Goal: Task Accomplishment & Management: Manage account settings

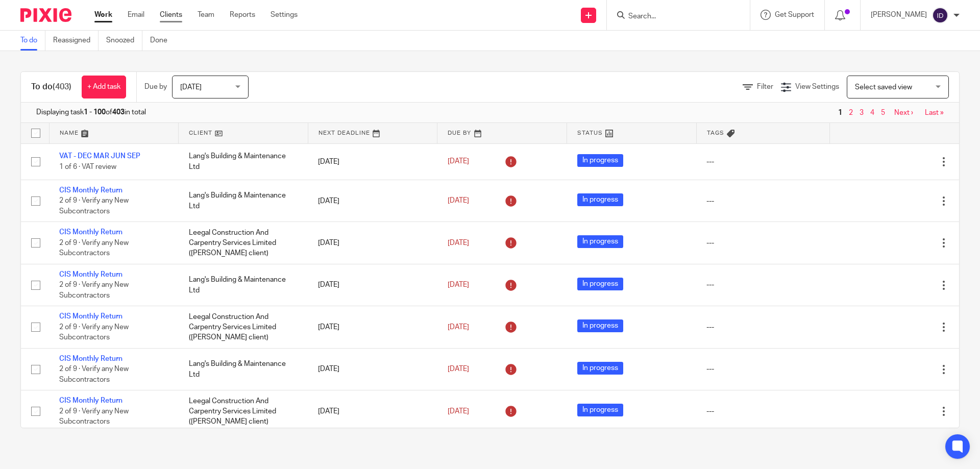
click at [168, 13] on link "Clients" at bounding box center [171, 15] width 22 height 10
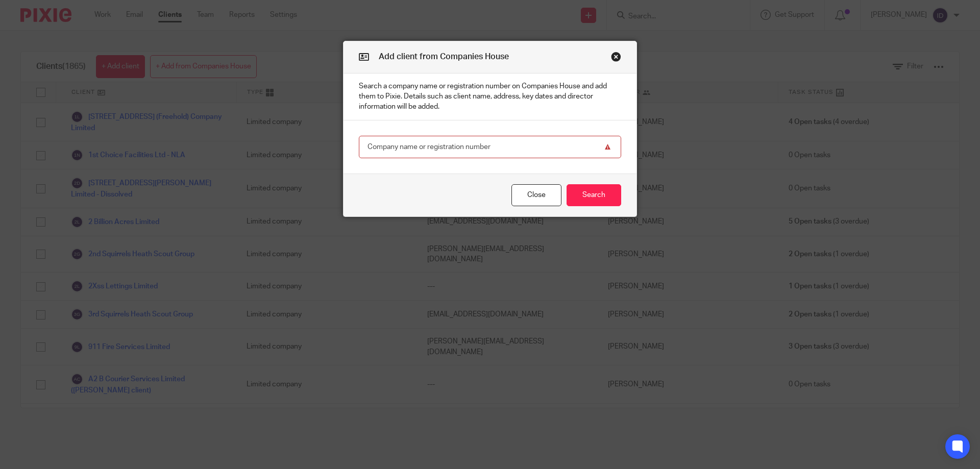
click at [426, 147] on input "text" at bounding box center [490, 147] width 262 height 23
paste input "MAIN FAMILY HOLDINGS LIMITE"
type input "MAIN FAMILY HOLDINGS LIMITE"
click at [590, 196] on button "Search" at bounding box center [594, 195] width 55 height 22
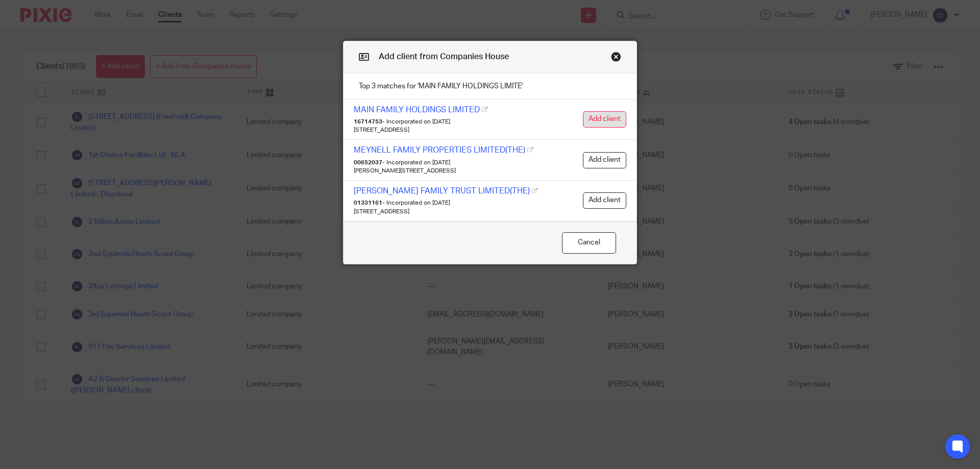
click at [602, 118] on button "Add client" at bounding box center [604, 119] width 43 height 16
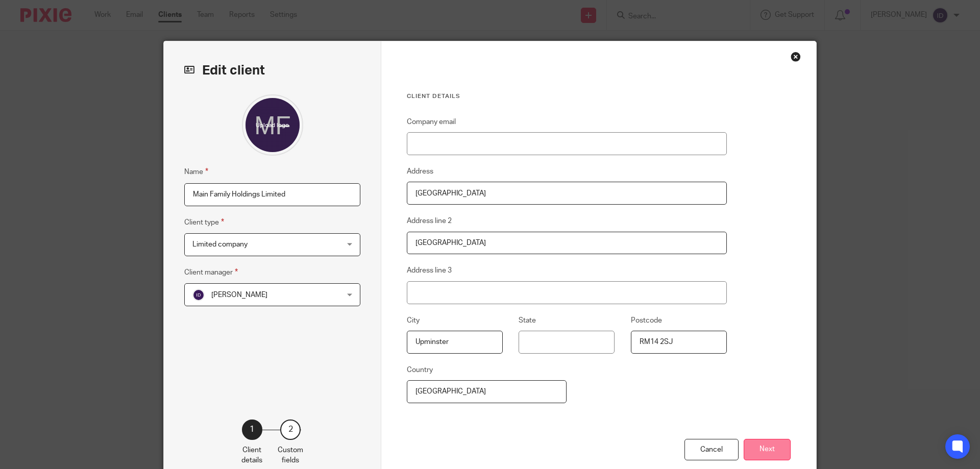
click at [761, 452] on button "Next" at bounding box center [767, 450] width 47 height 22
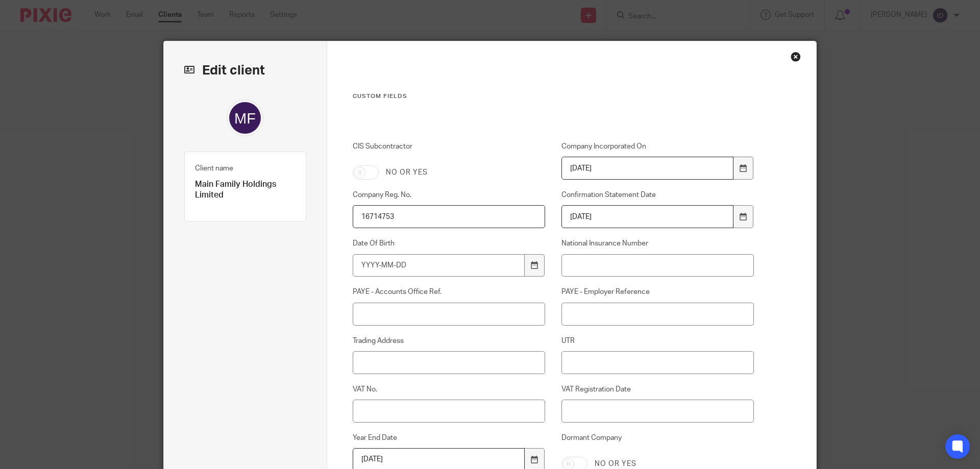
scroll to position [169, 0]
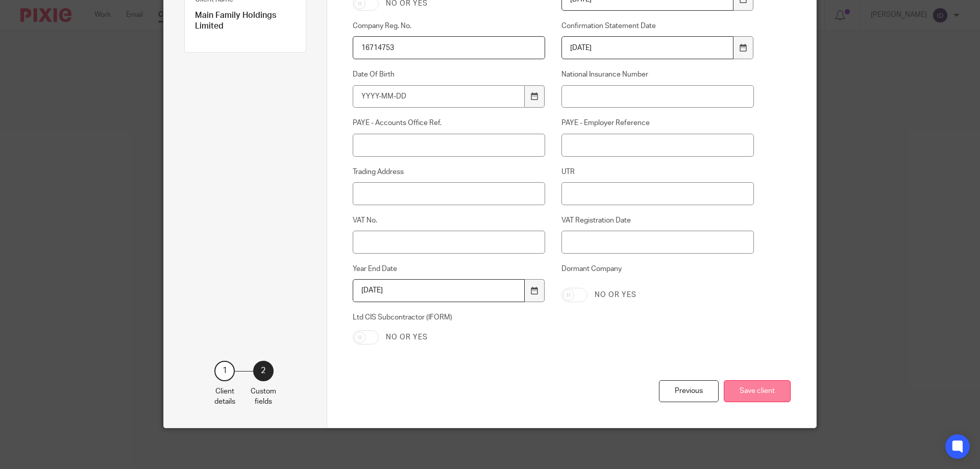
click at [758, 380] on button "Save client" at bounding box center [757, 391] width 67 height 22
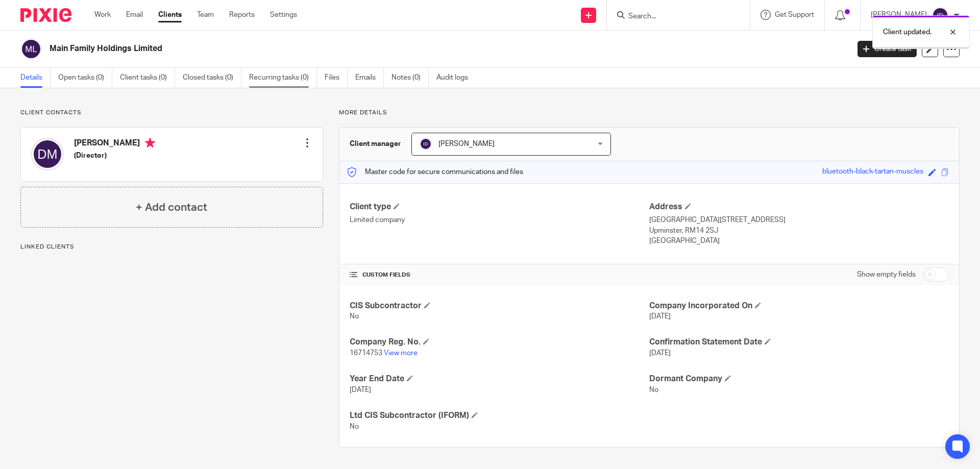
click at [276, 73] on link "Recurring tasks (0)" at bounding box center [283, 78] width 68 height 20
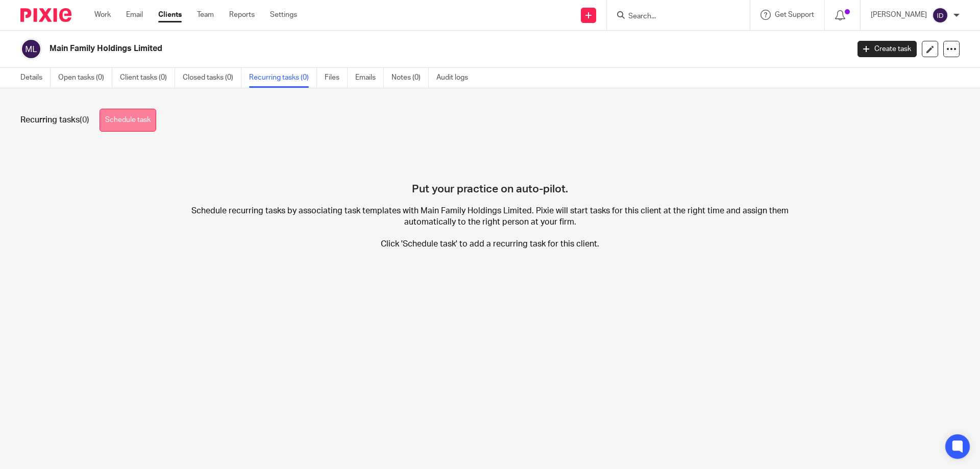
click at [138, 117] on link "Schedule task" at bounding box center [128, 120] width 57 height 23
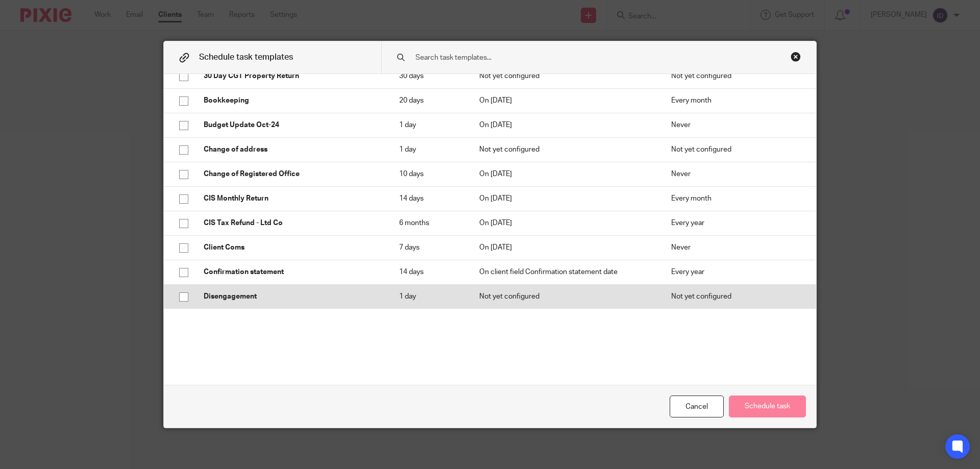
scroll to position [102, 0]
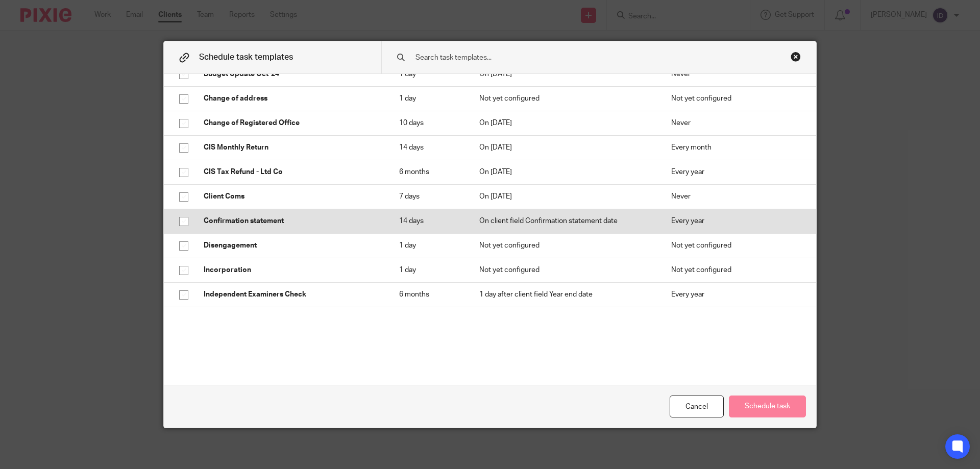
click at [181, 225] on input "checkbox" at bounding box center [183, 221] width 19 height 19
checkbox input "true"
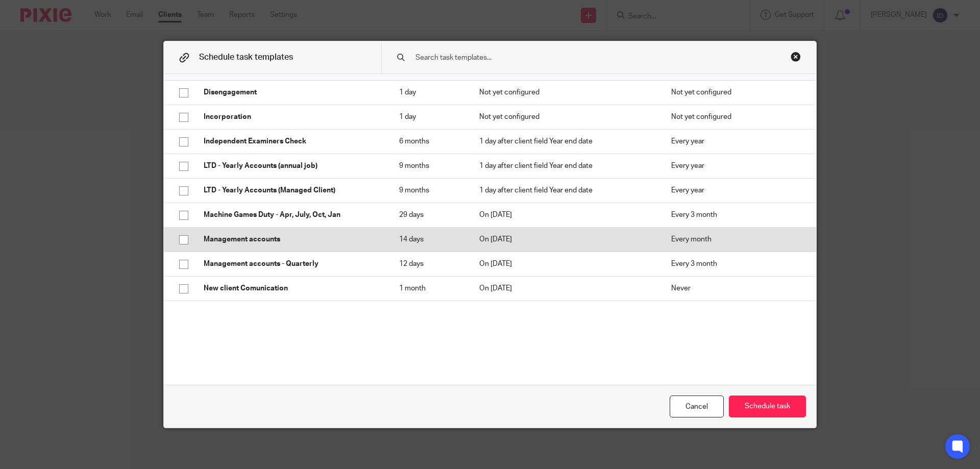
scroll to position [306, 0]
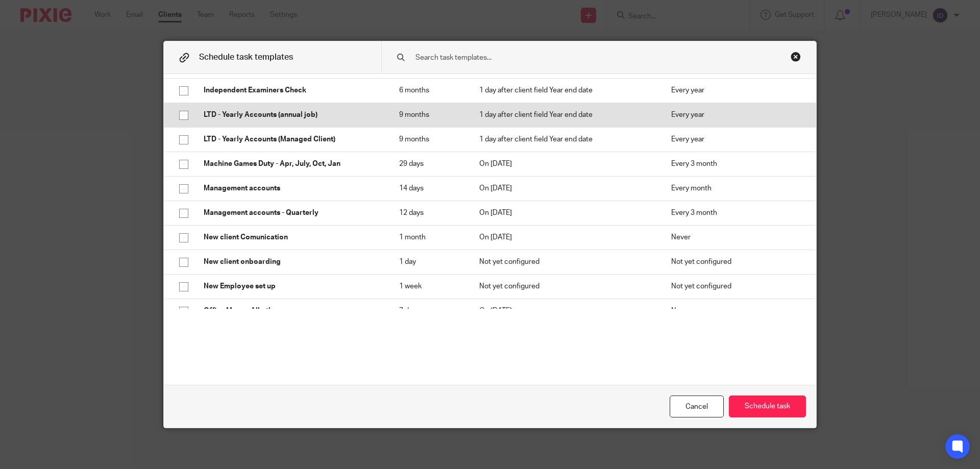
click at [176, 116] on input "checkbox" at bounding box center [183, 115] width 19 height 19
checkbox input "true"
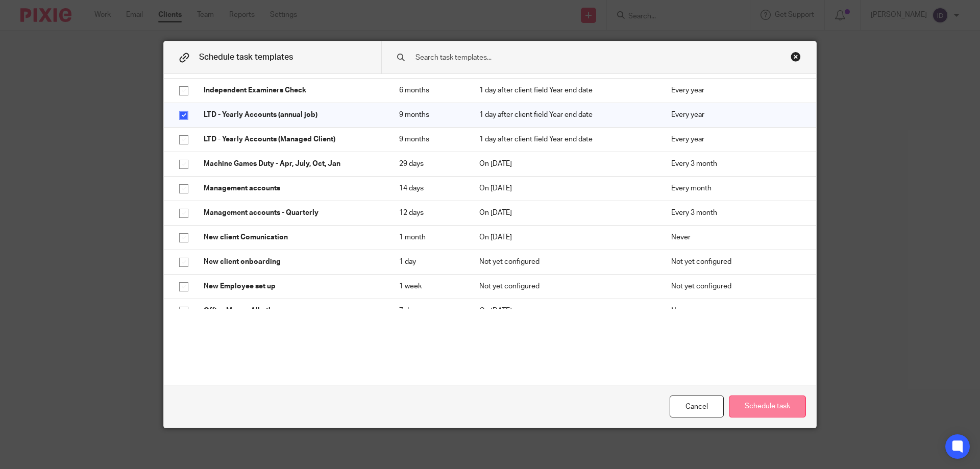
click at [783, 405] on button "Schedule task" at bounding box center [767, 407] width 77 height 22
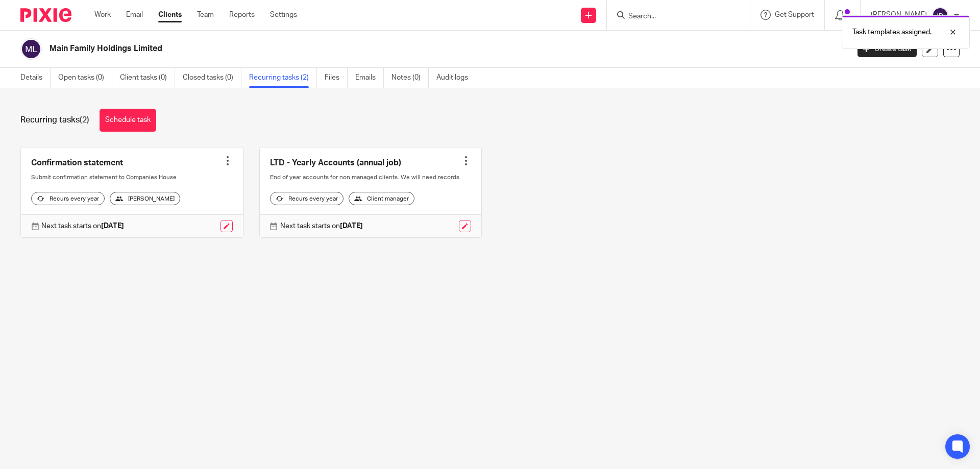
click at [669, 20] on div "Task templates assigned." at bounding box center [730, 29] width 480 height 39
click at [665, 15] on div "Task templates assigned." at bounding box center [730, 29] width 480 height 39
click at [665, 16] on input "Search" at bounding box center [674, 16] width 92 height 9
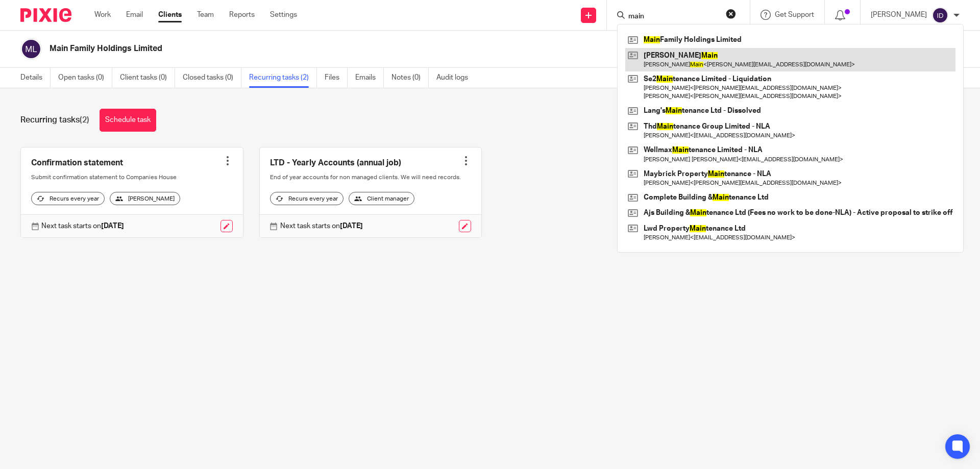
type input "main"
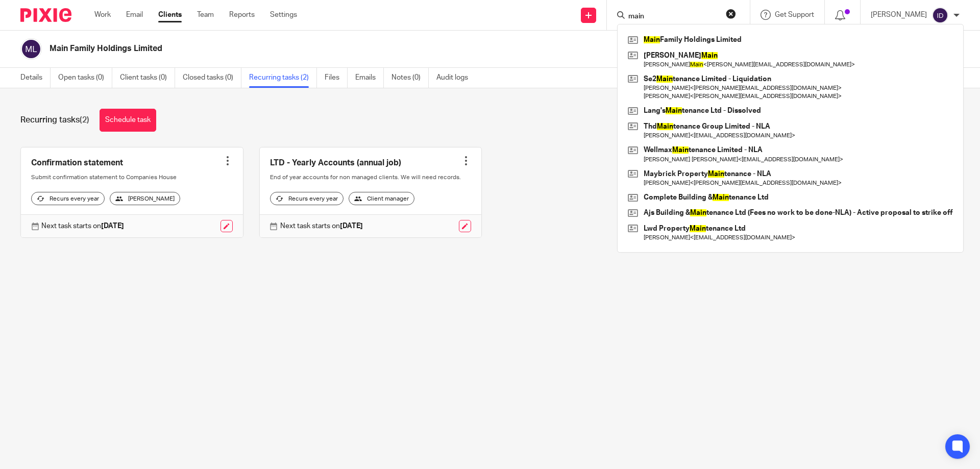
drag, startPoint x: 54, startPoint y: 49, endPoint x: 165, endPoint y: 49, distance: 111.3
click at [165, 49] on div "Main Family Holdings Limited" at bounding box center [431, 48] width 822 height 21
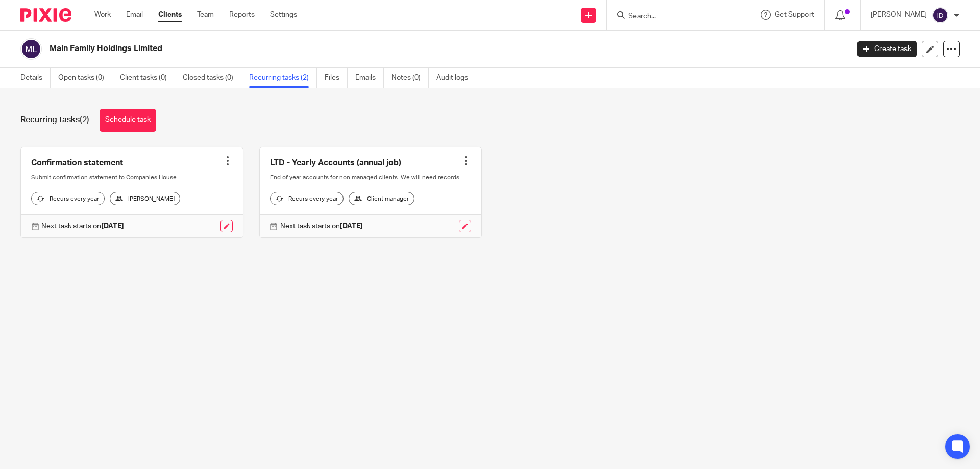
copy h2 "Main Family Holdings Limited"
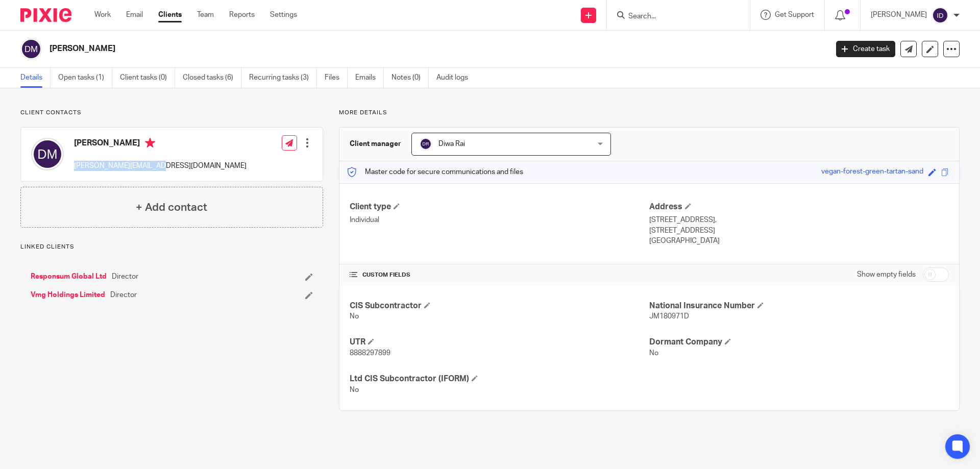
drag, startPoint x: 76, startPoint y: 166, endPoint x: 155, endPoint y: 167, distance: 79.7
click at [161, 167] on div "Danny Main danny@responsumltd.com Edit contact Create client from contact Expor…" at bounding box center [172, 155] width 302 height 54
copy p "[PERSON_NAME][EMAIL_ADDRESS][DOMAIN_NAME]"
